Goal: Information Seeking & Learning: Find specific fact

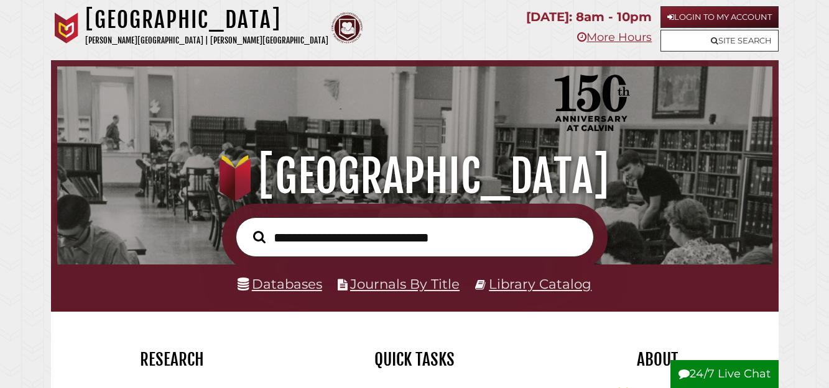
scroll to position [236, 709]
click at [697, 39] on link "Site Search" at bounding box center [719, 41] width 118 height 22
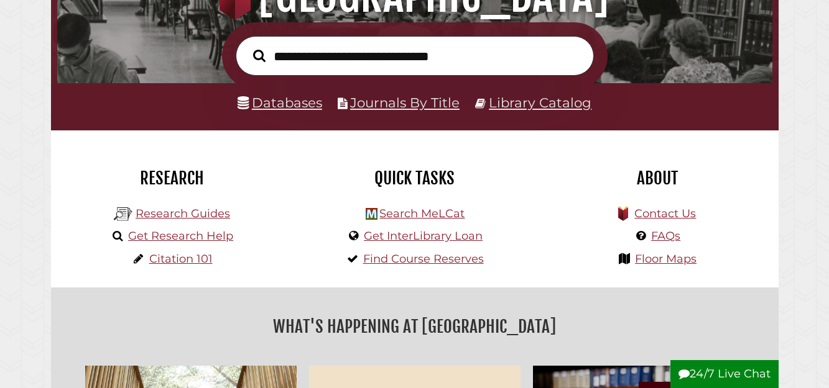
scroll to position [186, 0]
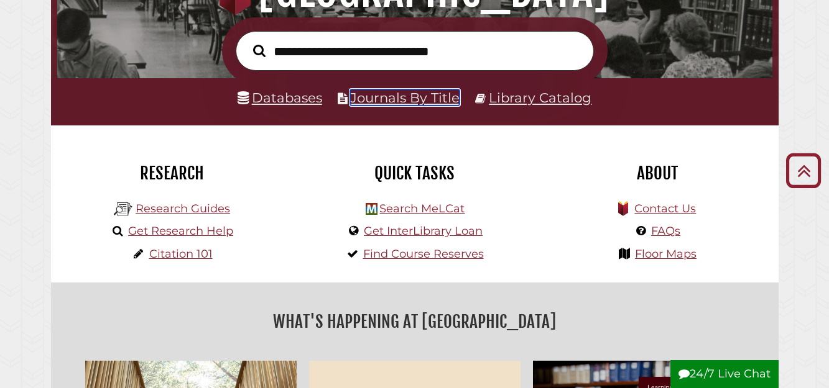
click at [425, 96] on link "Journals By Title" at bounding box center [404, 98] width 109 height 16
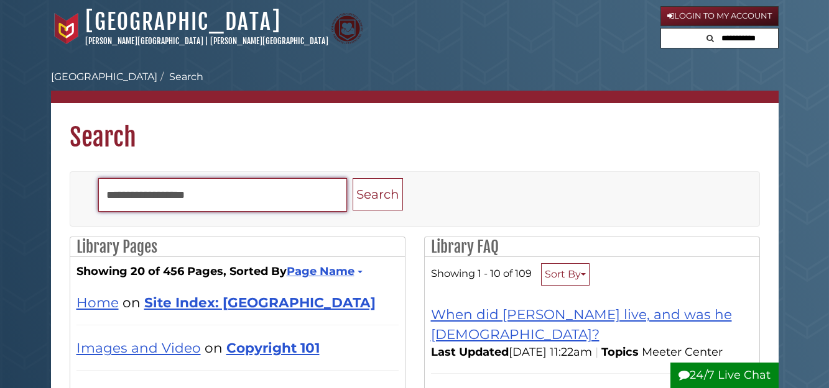
click at [214, 198] on input "Search" at bounding box center [222, 195] width 249 height 34
type input "**********"
click at [352, 178] on button "Search" at bounding box center [377, 194] width 50 height 33
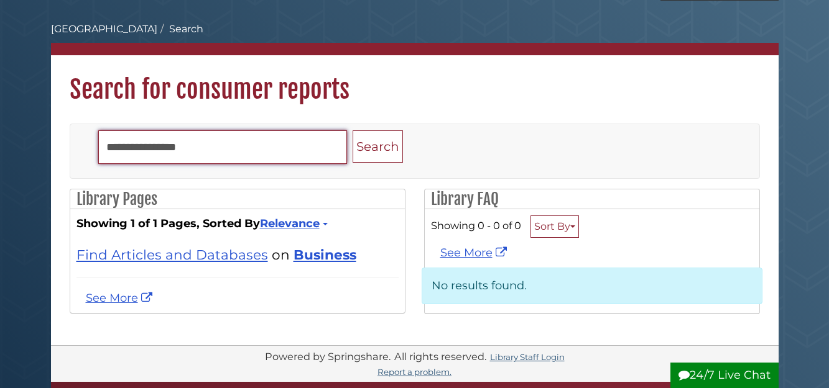
scroll to position [62, 0]
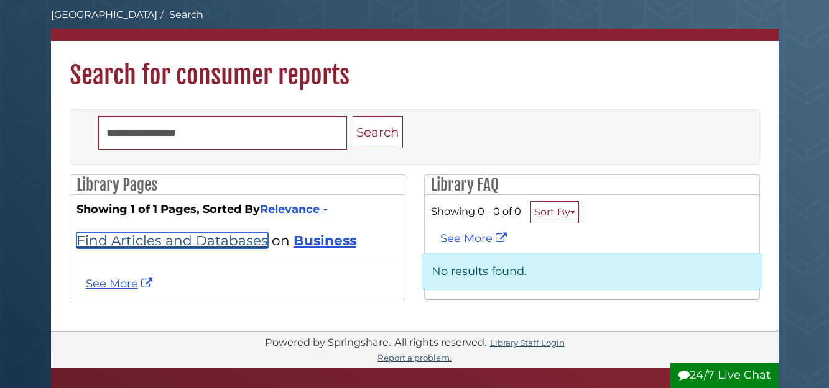
click at [209, 242] on link "Find Articles and Databases" at bounding box center [171, 240] width 191 height 16
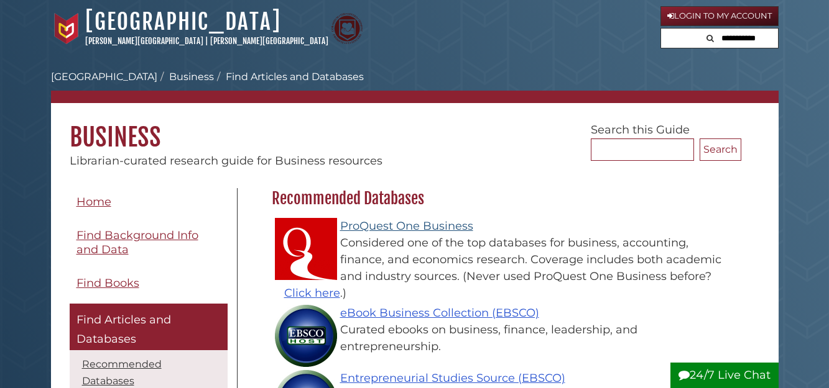
scroll to position [362, 475]
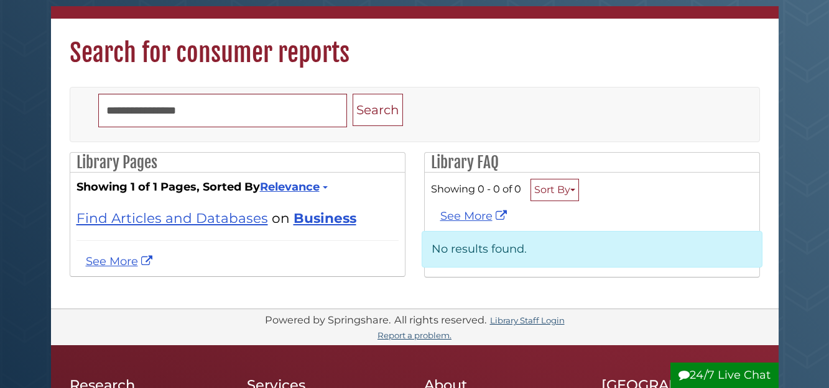
scroll to position [124, 0]
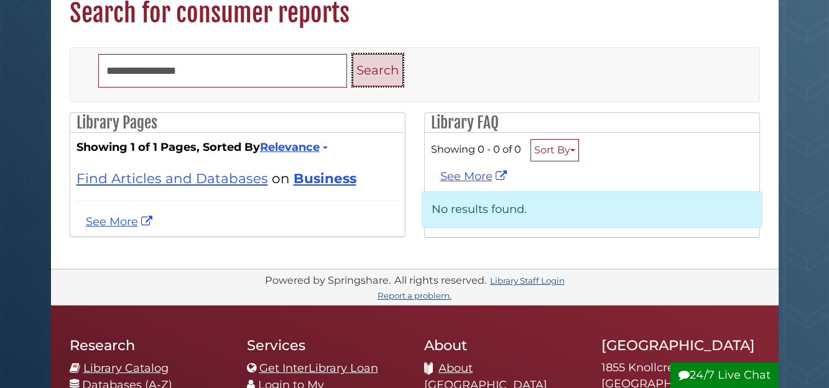
click at [376, 73] on button "Search" at bounding box center [377, 70] width 50 height 33
